Goal: Task Accomplishment & Management: Complete application form

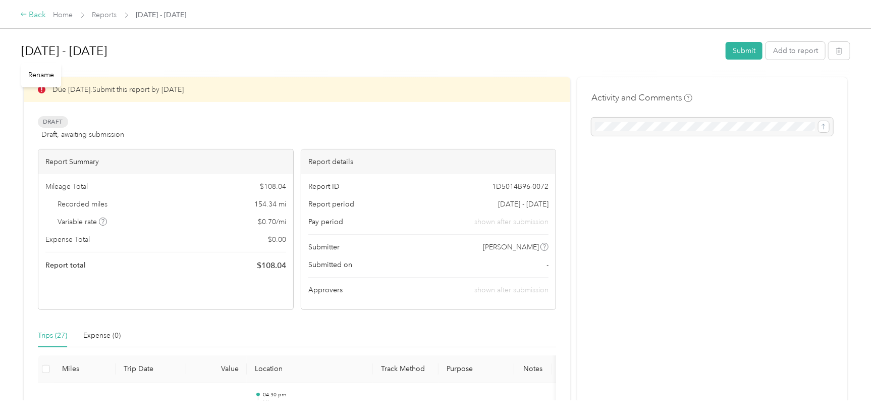
click at [40, 14] on div "Back" at bounding box center [33, 15] width 26 height 12
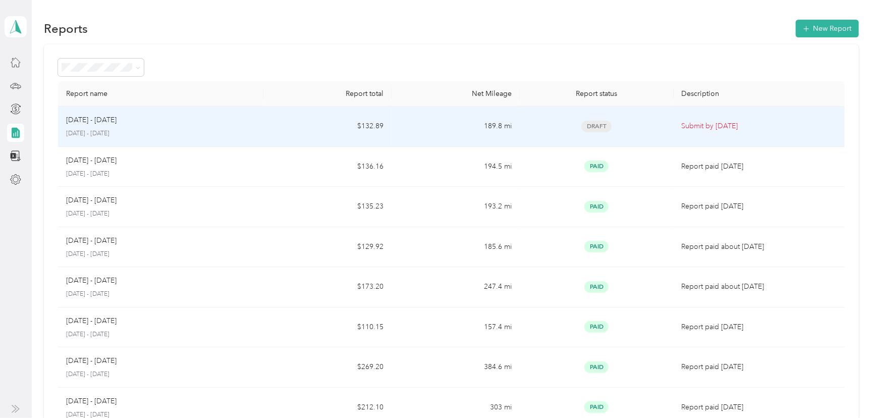
click at [158, 124] on div "[DATE] - [DATE]" at bounding box center [160, 120] width 189 height 11
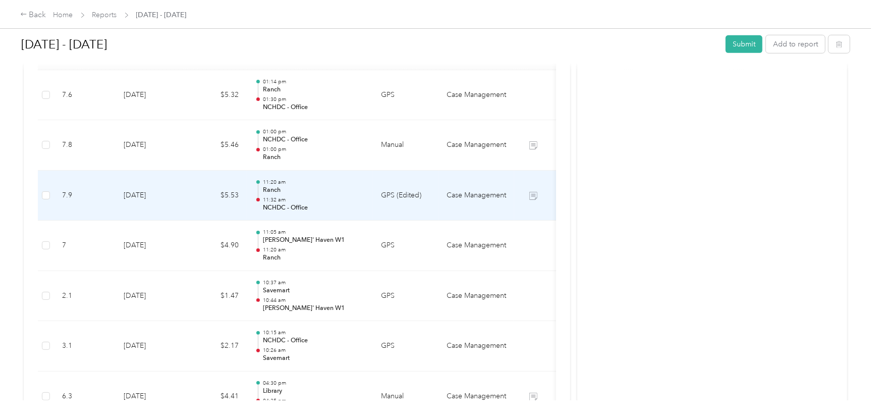
scroll to position [329, 0]
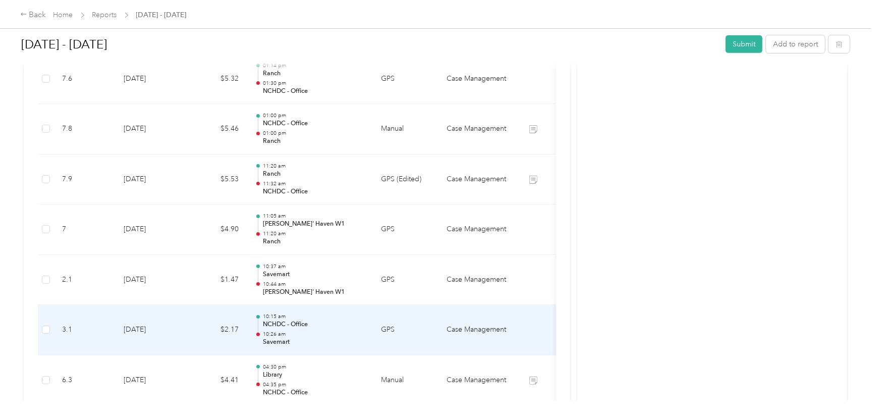
click at [475, 331] on td "Case Management" at bounding box center [477, 330] width 76 height 50
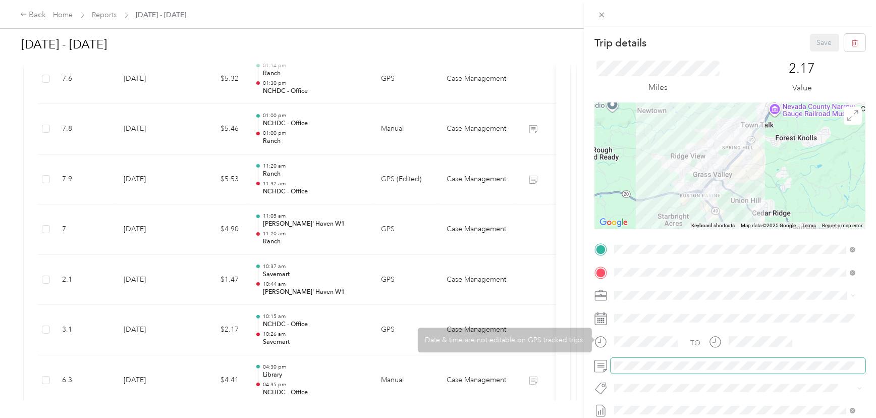
click at [656, 358] on span at bounding box center [738, 366] width 255 height 16
click at [657, 360] on span at bounding box center [738, 366] width 255 height 16
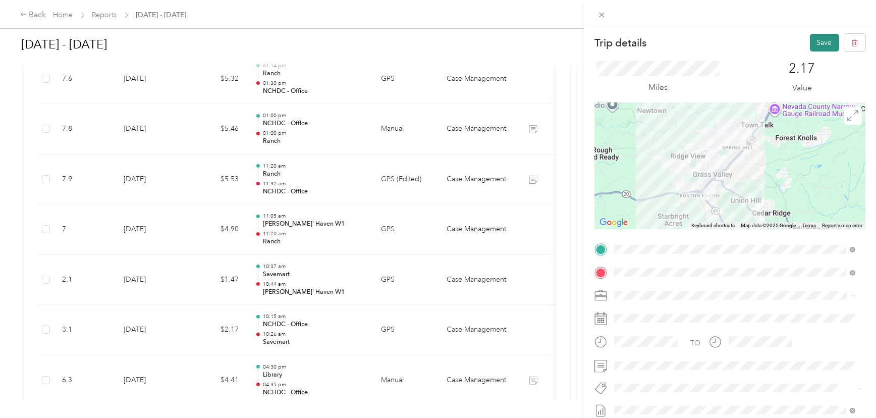
click at [820, 45] on button "Save" at bounding box center [824, 43] width 29 height 18
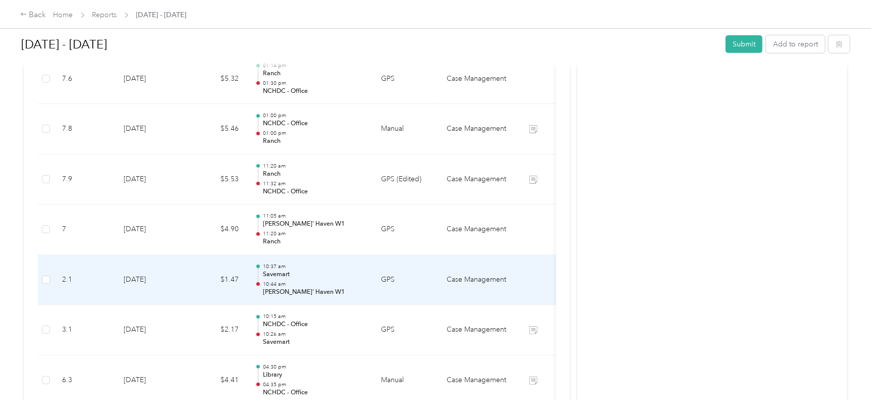
click at [530, 278] on td at bounding box center [533, 280] width 38 height 50
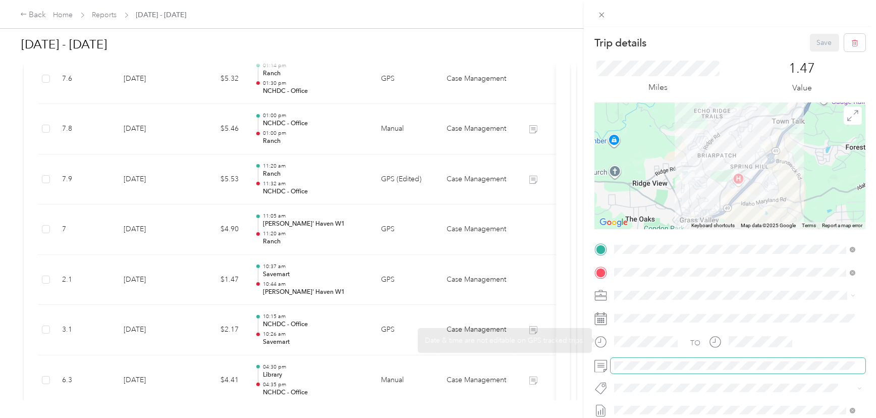
click at [660, 360] on span at bounding box center [738, 366] width 255 height 16
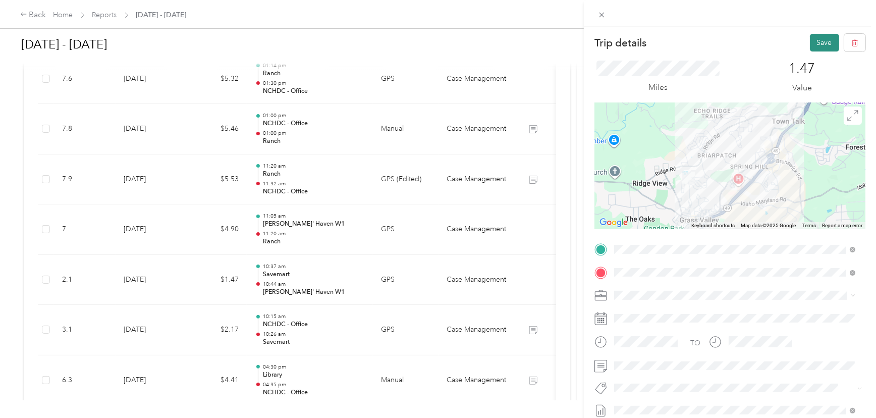
click at [814, 44] on button "Save" at bounding box center [824, 43] width 29 height 18
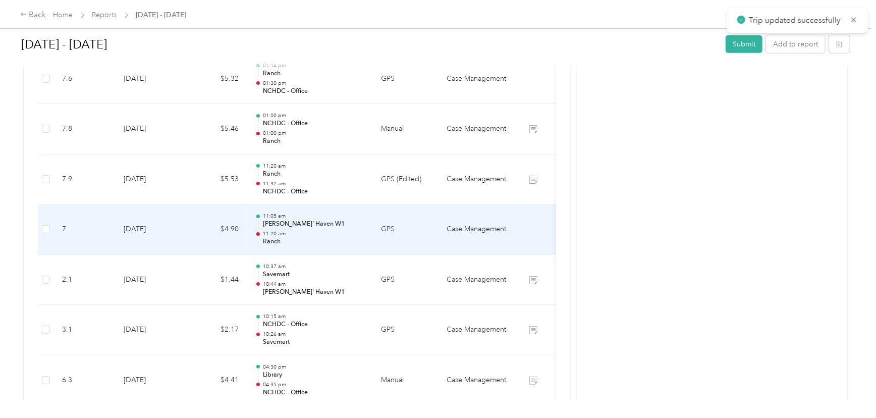
click at [530, 233] on td at bounding box center [533, 229] width 38 height 50
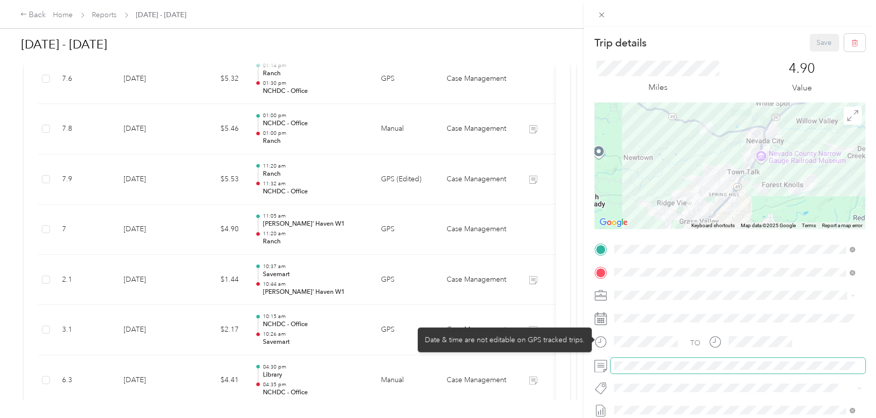
click at [650, 359] on span at bounding box center [738, 366] width 255 height 16
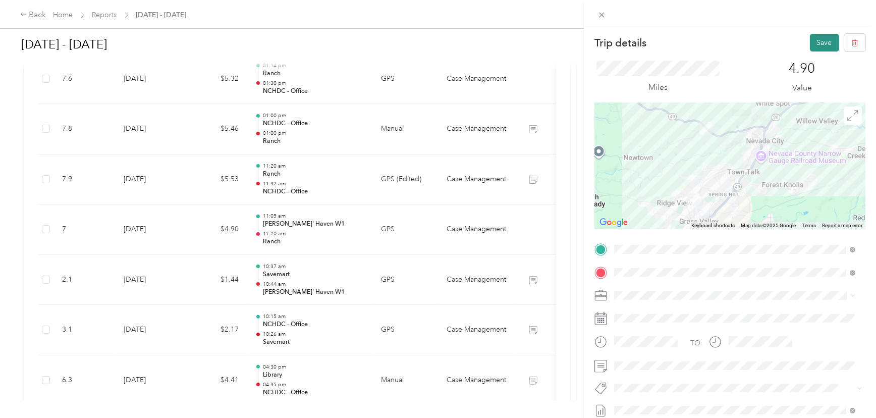
click at [815, 41] on button "Save" at bounding box center [824, 43] width 29 height 18
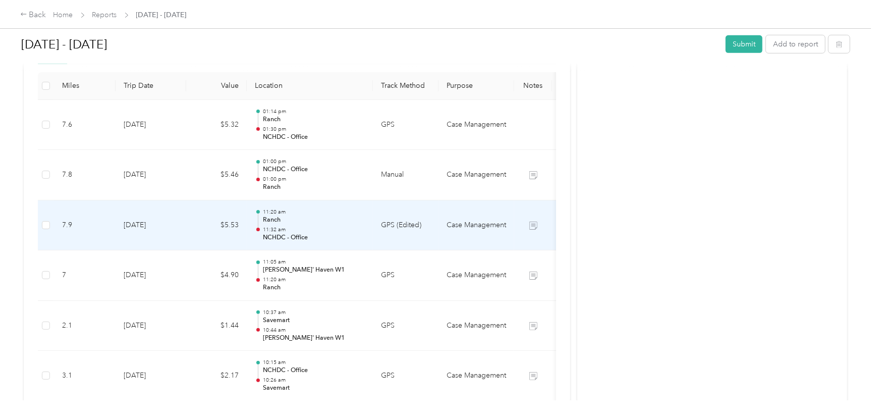
scroll to position [192, 0]
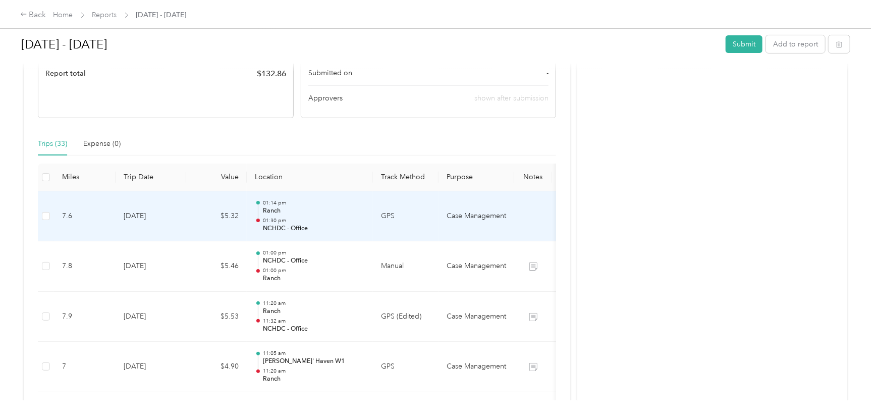
click at [517, 221] on td at bounding box center [533, 216] width 38 height 50
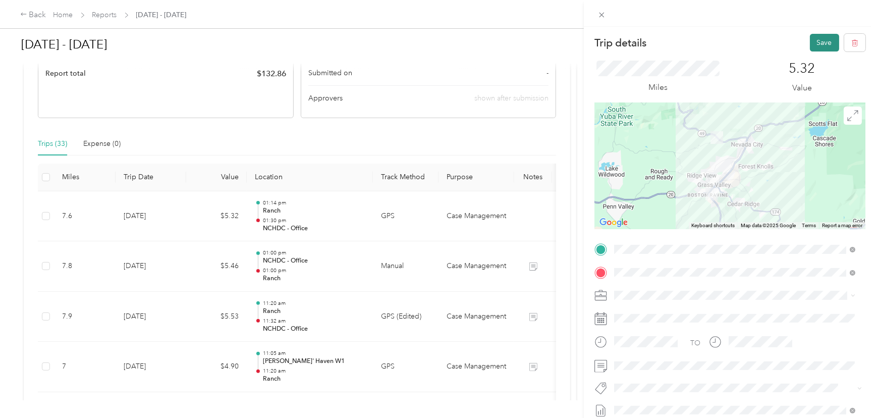
click at [818, 41] on button "Save" at bounding box center [824, 43] width 29 height 18
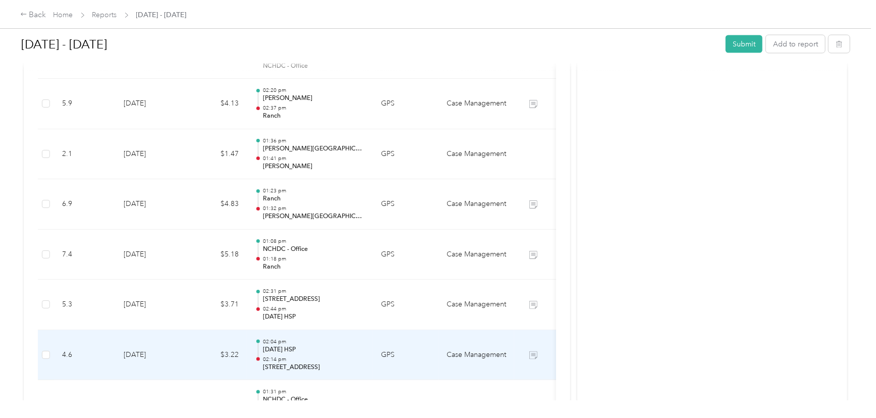
scroll to position [1018, 0]
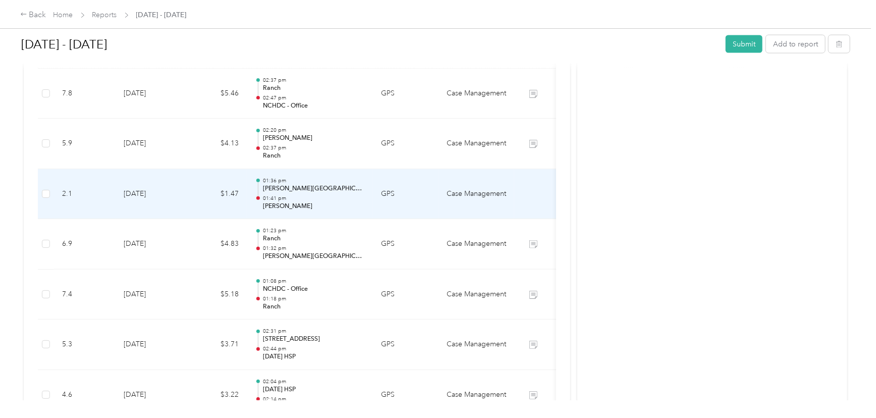
click at [520, 195] on td at bounding box center [533, 194] width 38 height 50
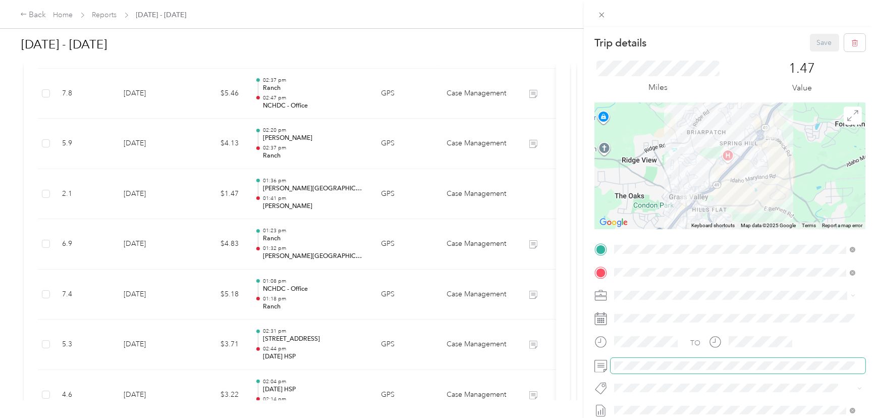
click at [660, 360] on span at bounding box center [738, 366] width 255 height 16
click at [811, 42] on button "Save" at bounding box center [824, 43] width 29 height 18
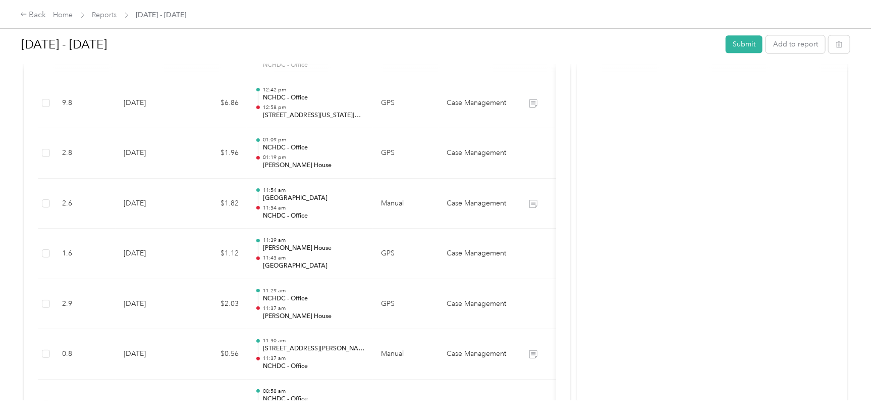
scroll to position [1614, 0]
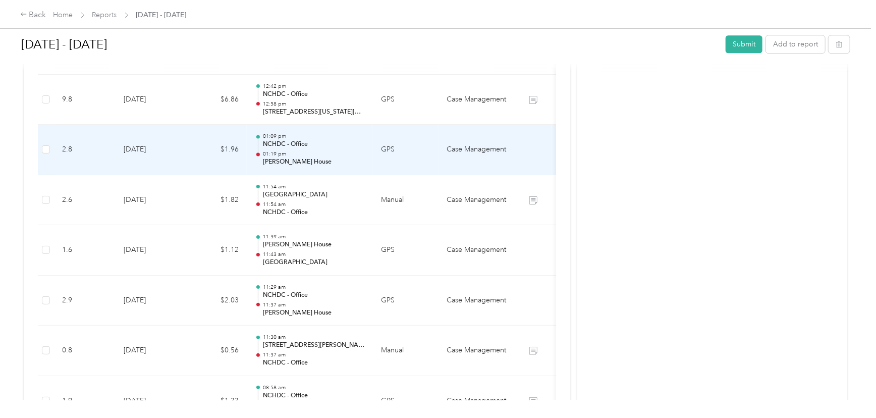
click at [501, 155] on td "Case Management" at bounding box center [477, 150] width 76 height 50
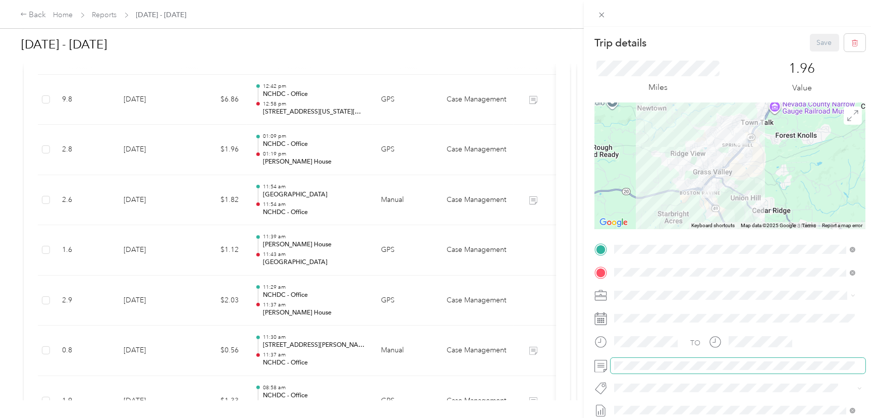
click at [688, 359] on span at bounding box center [738, 366] width 255 height 16
click at [814, 48] on button "Save" at bounding box center [824, 43] width 29 height 18
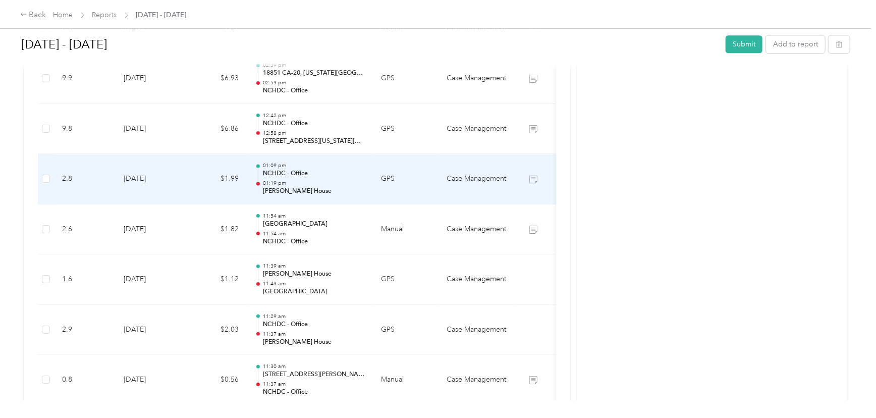
scroll to position [1568, 0]
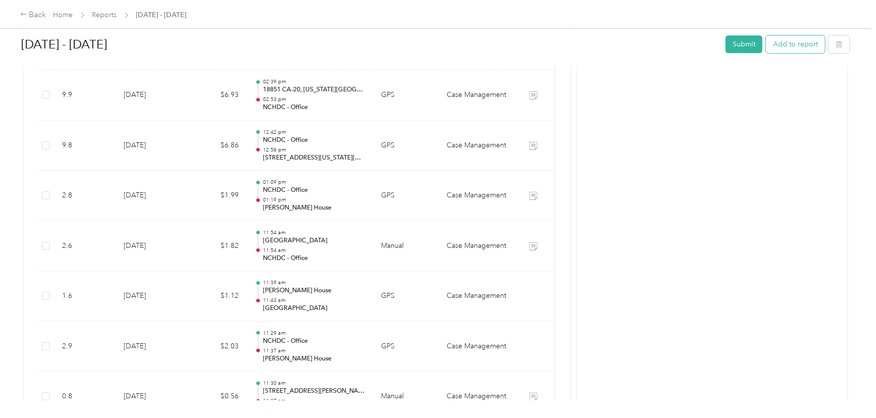
click at [786, 46] on button "Add to report" at bounding box center [795, 44] width 59 height 18
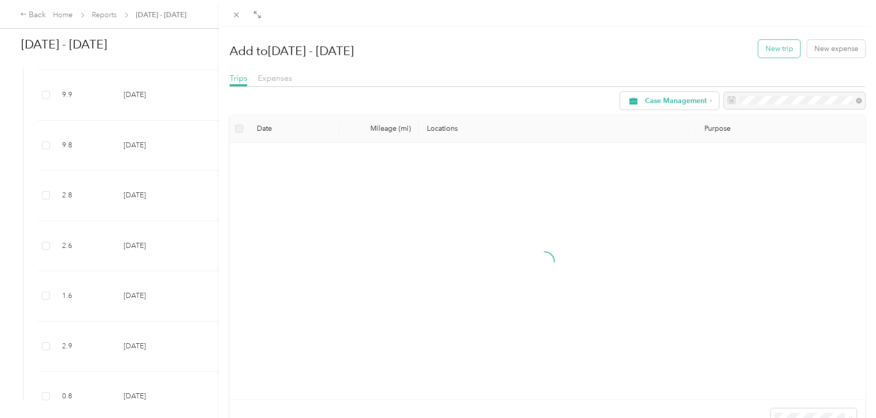
click at [788, 45] on button "New trip" at bounding box center [780, 49] width 42 height 18
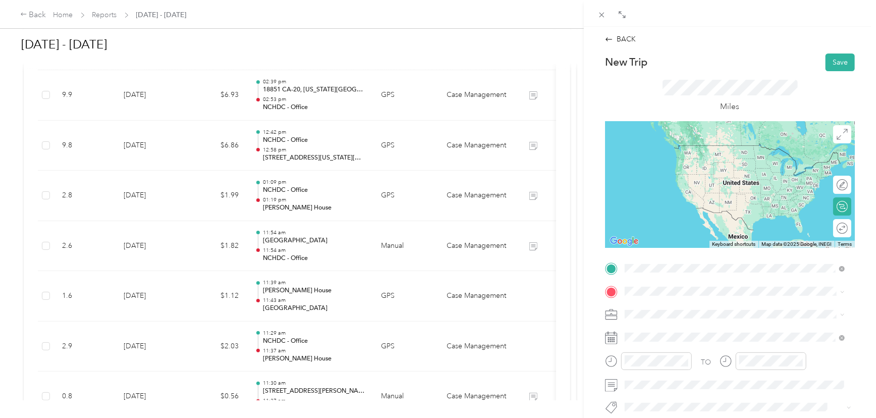
click at [687, 161] on span "[STREET_ADDRESS][US_STATE]" at bounding box center [694, 164] width 101 height 9
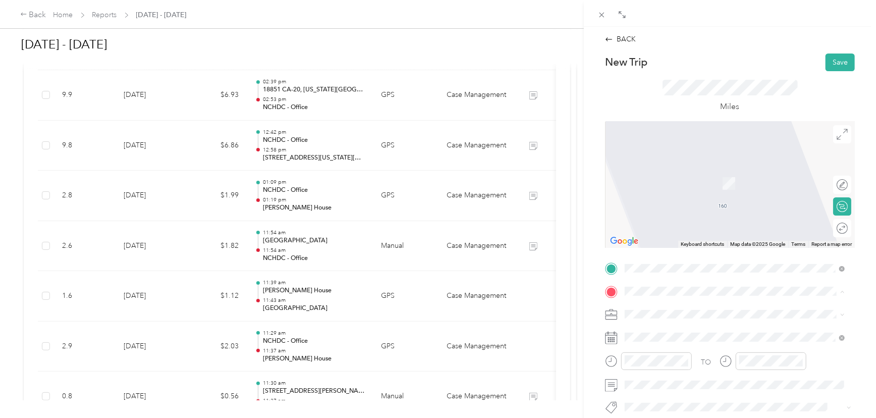
click at [683, 223] on div "TEAM NCHDC - Office [STREET_ADDRESS][US_STATE]" at bounding box center [694, 211] width 101 height 25
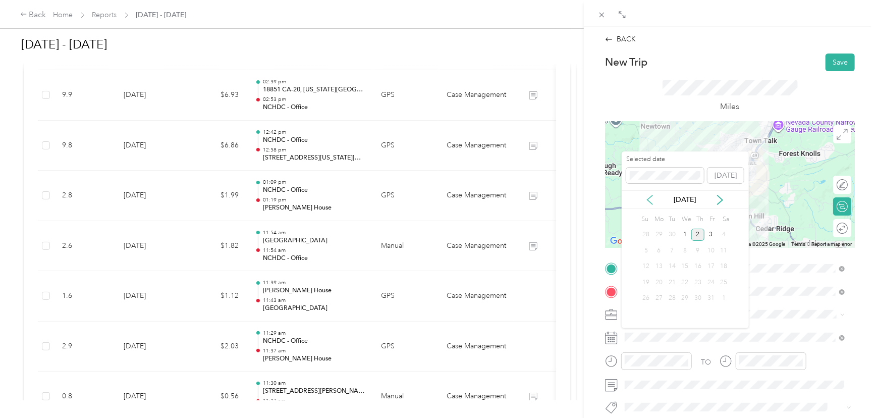
click at [651, 199] on icon at bounding box center [650, 200] width 10 height 10
click at [689, 280] on div "24" at bounding box center [685, 282] width 13 height 13
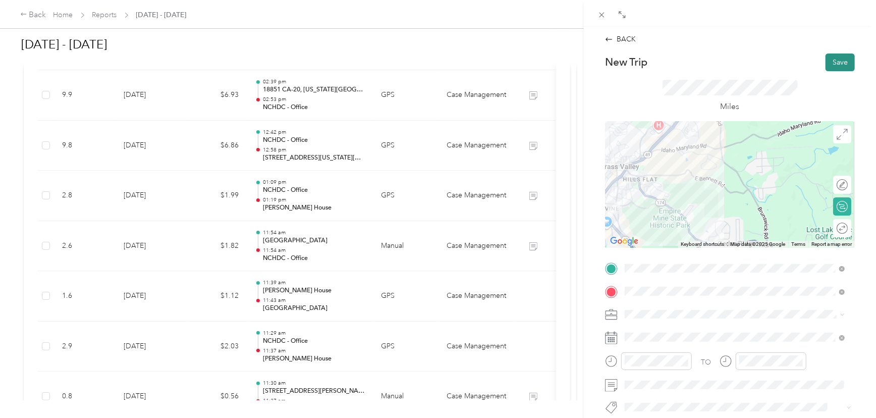
click at [826, 59] on button "Save" at bounding box center [840, 63] width 29 height 18
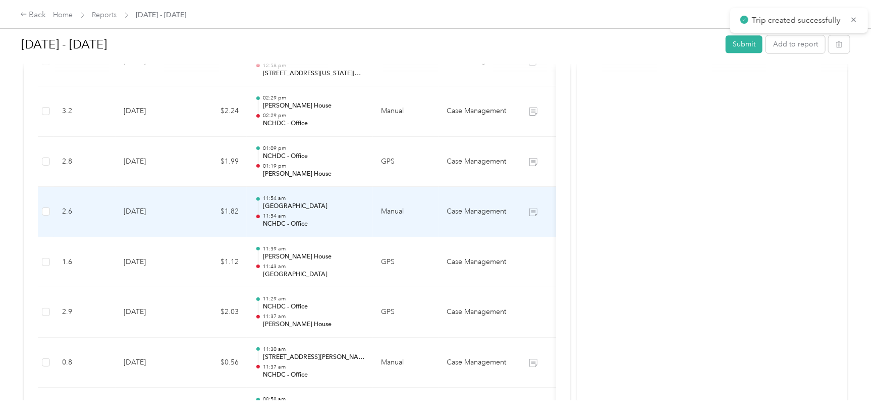
scroll to position [1660, 0]
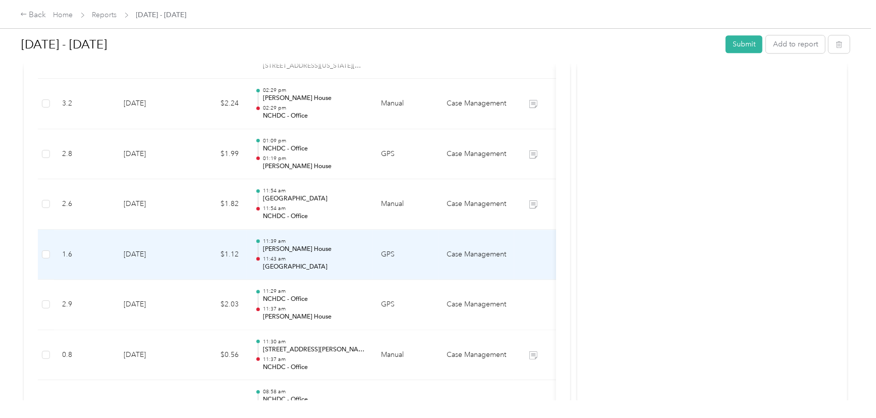
click at [338, 255] on p "11:43 am" at bounding box center [314, 258] width 102 height 7
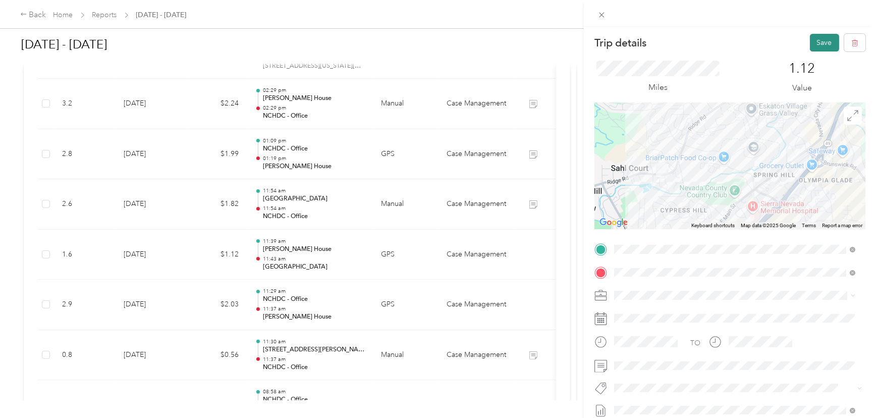
click at [811, 43] on button "Save" at bounding box center [824, 43] width 29 height 18
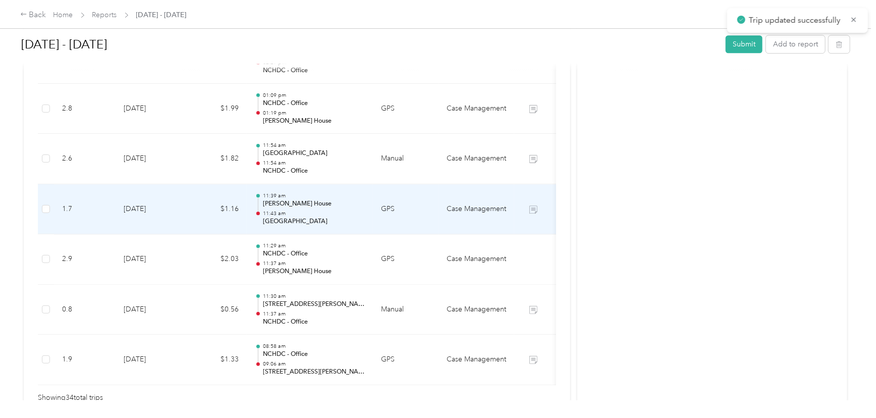
scroll to position [1706, 0]
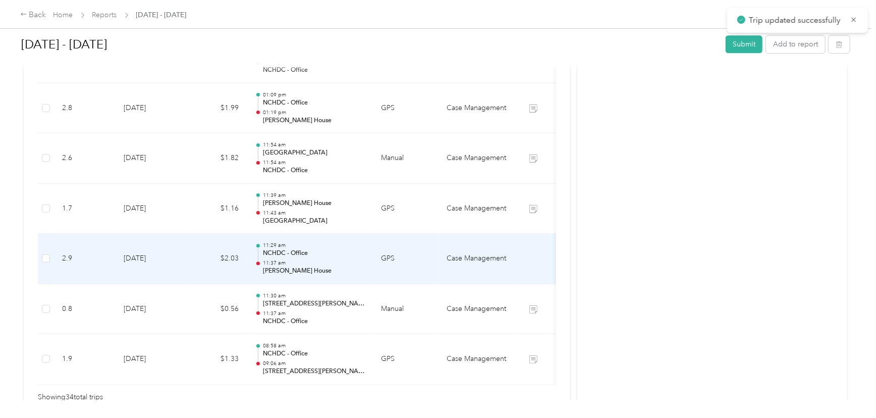
click at [509, 254] on td "Case Management" at bounding box center [477, 259] width 76 height 50
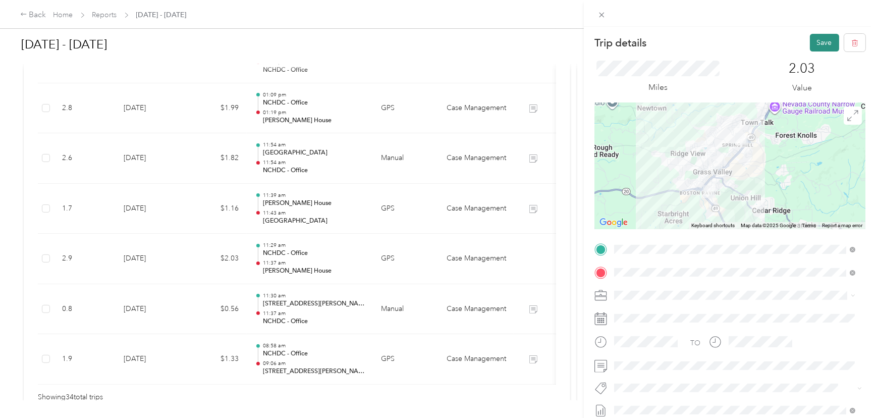
click at [813, 38] on button "Save" at bounding box center [824, 43] width 29 height 18
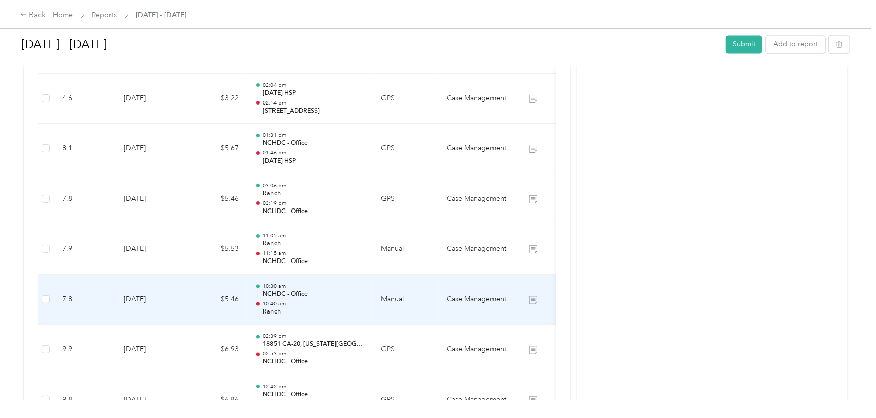
scroll to position [1310, 0]
